Goal: Information Seeking & Learning: Learn about a topic

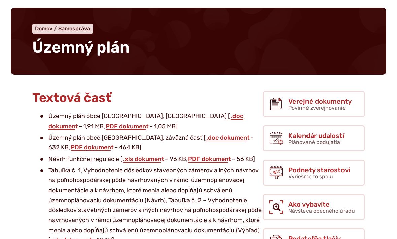
scroll to position [59, 0]
click at [115, 144] on link "PDF dokument" at bounding box center [92, 147] width 44 height 7
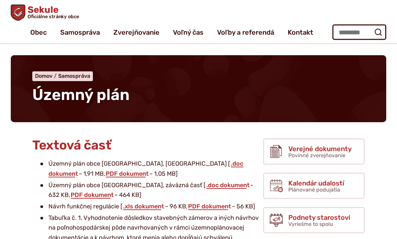
scroll to position [0, 0]
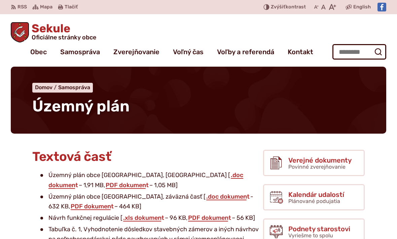
click at [325, 160] on span "Verejné dokumenty" at bounding box center [320, 160] width 63 height 7
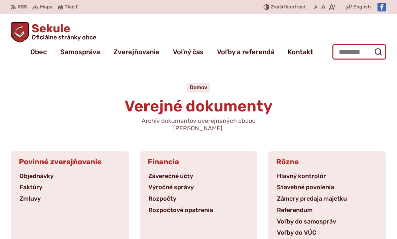
click at [363, 52] on input "Hľadať:" at bounding box center [360, 51] width 54 height 15
type input "**********"
click at [375, 54] on icon "submit" at bounding box center [379, 52] width 8 height 8
click at [378, 52] on icon "submit" at bounding box center [379, 52] width 8 height 8
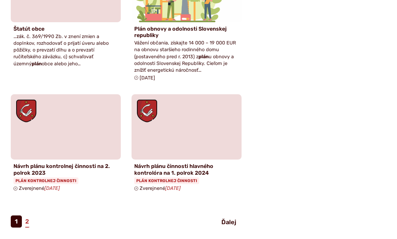
scroll to position [645, 0]
click at [29, 216] on link "2" at bounding box center [27, 222] width 5 height 12
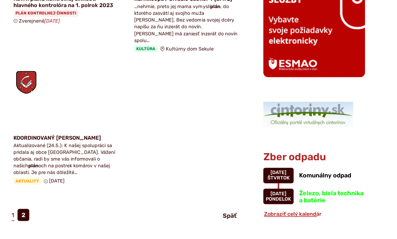
scroll to position [404, 0]
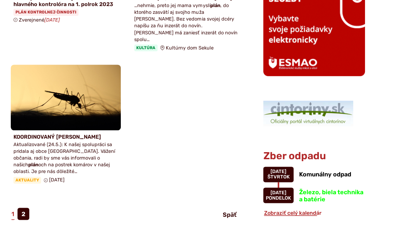
click at [13, 208] on link "1" at bounding box center [13, 214] width 4 height 12
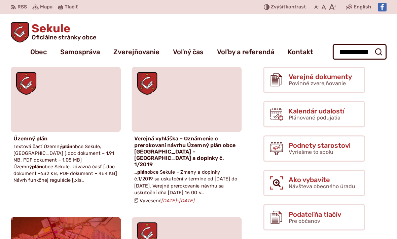
click at [28, 142] on link "Územný plán Textová časť Územný plán obce [GEOGRAPHIC_DATA], [GEOGRAPHIC_DATA] …" at bounding box center [66, 127] width 110 height 120
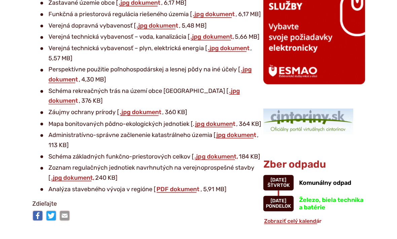
scroll to position [479, 0]
click at [189, 185] on link "PDF dokument" at bounding box center [178, 188] width 44 height 7
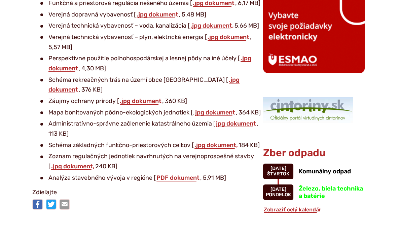
click at [64, 163] on link ".jpg dokument," at bounding box center [73, 166] width 45 height 7
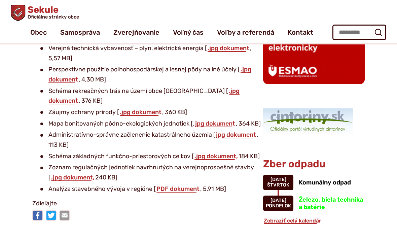
click at [226, 153] on link ".jpg dokument," at bounding box center [216, 156] width 45 height 7
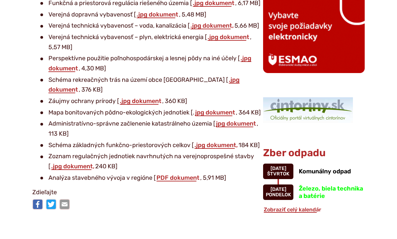
click at [248, 120] on link "jpg dokument" at bounding box center [236, 123] width 41 height 7
click at [218, 109] on link "jpg dokument" at bounding box center [215, 112] width 41 height 7
click at [148, 97] on link ".jpg dokument" at bounding box center [140, 100] width 43 height 7
click at [218, 76] on link ".jpg dokument" at bounding box center [144, 85] width 191 height 18
click at [249, 55] on link ".jpg dokument" at bounding box center [150, 64] width 203 height 18
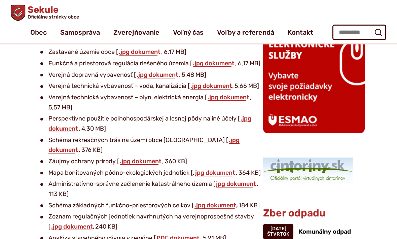
scroll to position [428, 0]
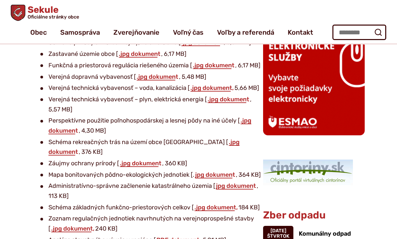
click at [235, 96] on link ".jpg dokument" at bounding box center [228, 99] width 43 height 7
click at [225, 84] on link ".jpg dokument," at bounding box center [212, 87] width 45 height 7
click at [171, 73] on link ".jpg dokument" at bounding box center [157, 76] width 43 height 7
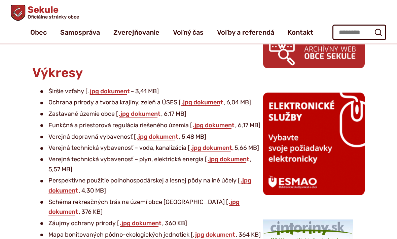
scroll to position [364, 0]
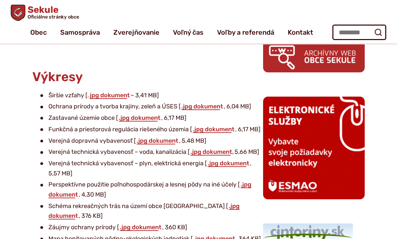
click at [217, 126] on link ".jpg dokument" at bounding box center [213, 129] width 43 height 7
click at [142, 115] on link ".jpg dokument" at bounding box center [139, 117] width 43 height 7
click at [207, 103] on link ".jpg dokument" at bounding box center [202, 106] width 43 height 7
click at [109, 92] on link "jpg dokument" at bounding box center [109, 95] width 41 height 7
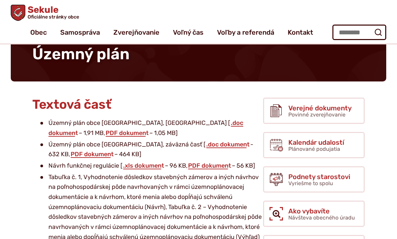
scroll to position [33, 0]
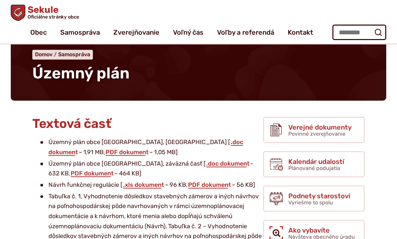
click at [206, 163] on link ".doc dokument" at bounding box center [228, 163] width 45 height 7
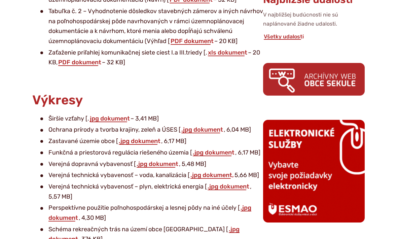
scroll to position [360, 0]
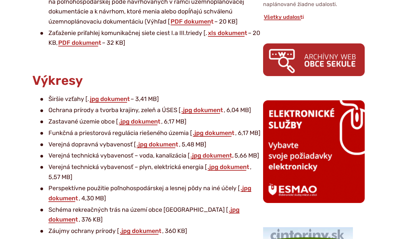
click at [152, 118] on link ".jpg dokument" at bounding box center [139, 121] width 43 height 7
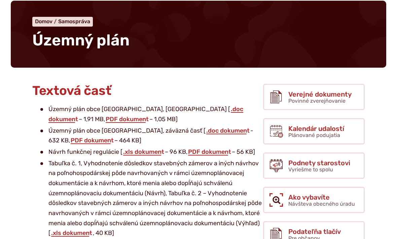
scroll to position [67, 0]
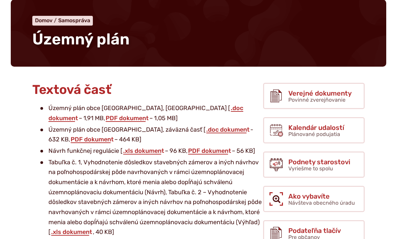
click at [206, 130] on link ".doc dokument" at bounding box center [228, 129] width 45 height 7
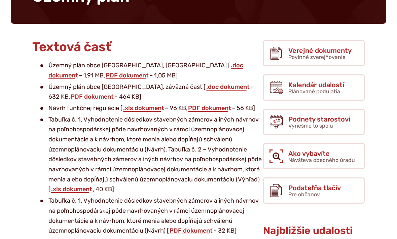
scroll to position [109, 0]
click at [115, 93] on link "PDF dokument" at bounding box center [92, 96] width 44 height 7
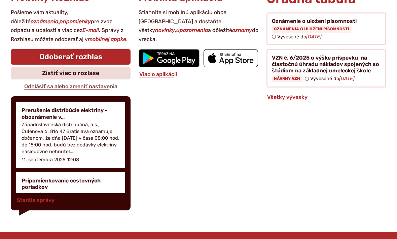
scroll to position [749, 0]
click at [61, 180] on h4 "Pripomienkovanie cestovných poriadkov" at bounding box center [71, 184] width 98 height 13
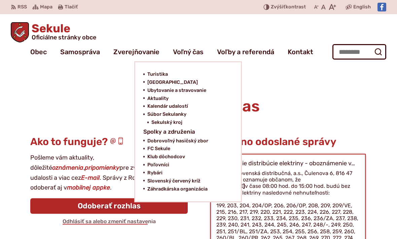
click at [159, 78] on span "[GEOGRAPHIC_DATA]" at bounding box center [173, 82] width 51 height 8
click at [163, 76] on span "Turistika" at bounding box center [158, 74] width 21 height 8
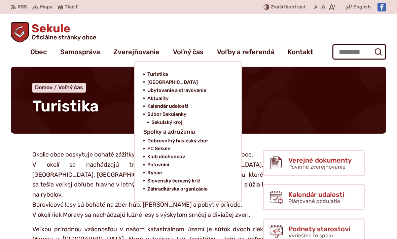
click at [184, 87] on span "Ubytovanie a stravovanie" at bounding box center [177, 91] width 59 height 8
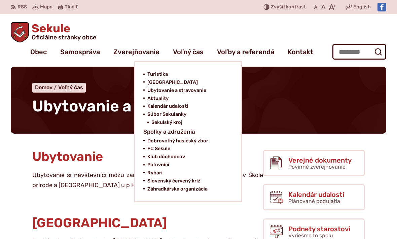
click at [186, 82] on span "[GEOGRAPHIC_DATA]" at bounding box center [173, 82] width 51 height 8
click at [189, 218] on h2 "Stravovanie" at bounding box center [147, 223] width 231 height 14
click at [200, 219] on h2 "Stravovanie" at bounding box center [147, 223] width 231 height 14
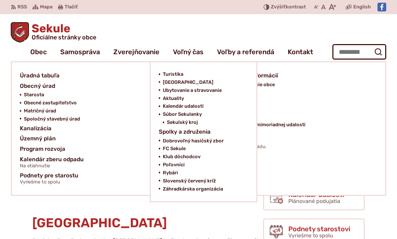
click at [68, 104] on span "Obecné zastupiteľstvo" at bounding box center [50, 103] width 53 height 8
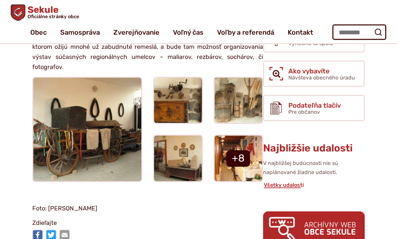
scroll to position [191, 0]
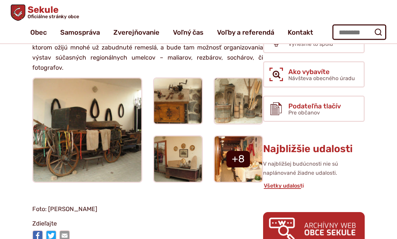
click at [112, 118] on img at bounding box center [87, 130] width 110 height 105
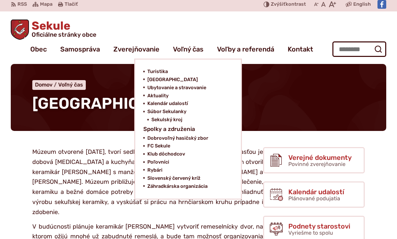
scroll to position [3, 0]
click at [172, 120] on span "Sekulský kroj" at bounding box center [167, 120] width 31 height 8
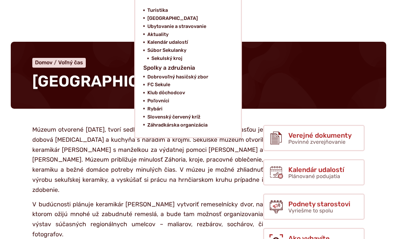
scroll to position [25, 0]
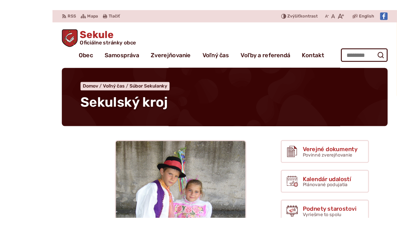
scroll to position [43, 0]
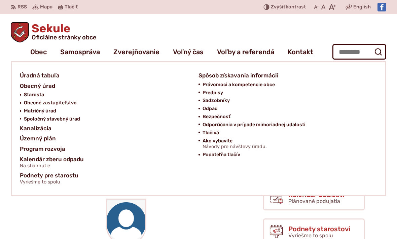
click at [52, 139] on span "Územný plán" at bounding box center [38, 138] width 36 height 10
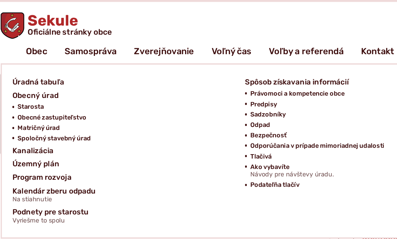
click at [49, 144] on span "Program rozvoja" at bounding box center [42, 149] width 45 height 10
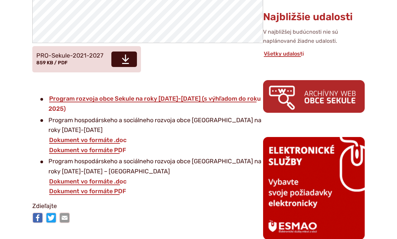
scroll to position [324, 0]
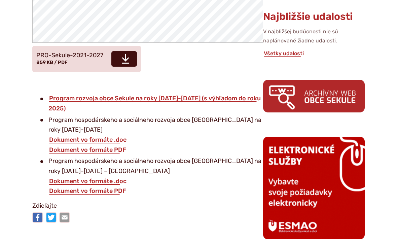
click at [112, 58] on span "Stiahnuť" at bounding box center [124, 59] width 26 height 15
